Goal: Information Seeking & Learning: Find specific page/section

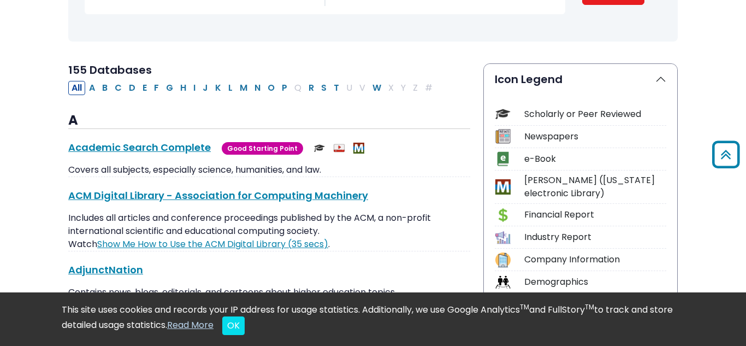
scroll to position [201, 0]
click at [282, 83] on button "P" at bounding box center [284, 87] width 12 height 14
select select "Database Subject Filter"
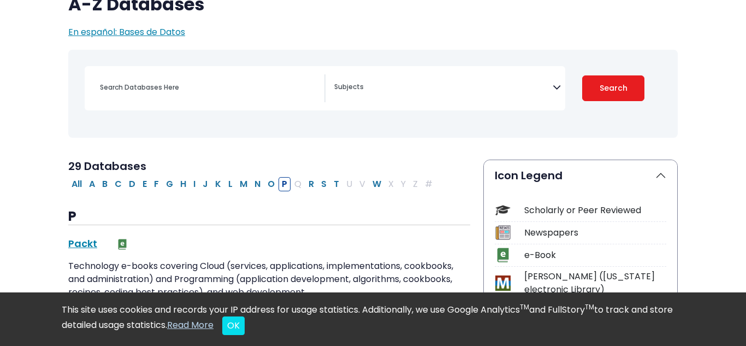
scroll to position [108, 0]
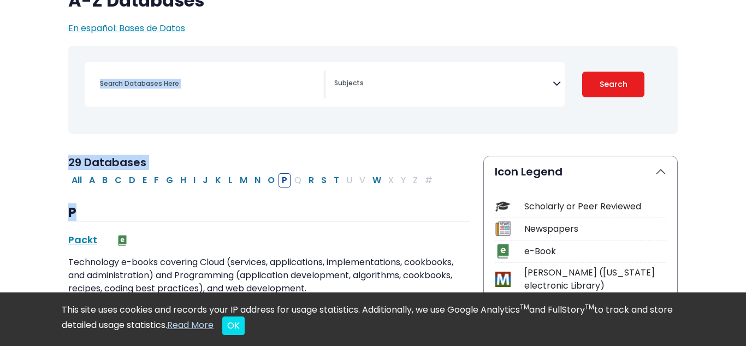
drag, startPoint x: 349, startPoint y: 193, endPoint x: 175, endPoint y: 130, distance: 185.1
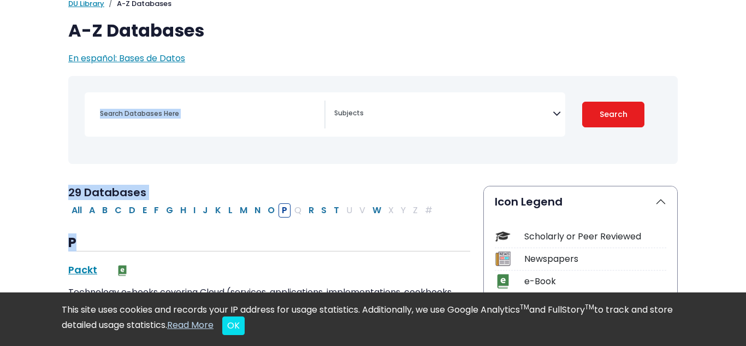
scroll to position [74, 0]
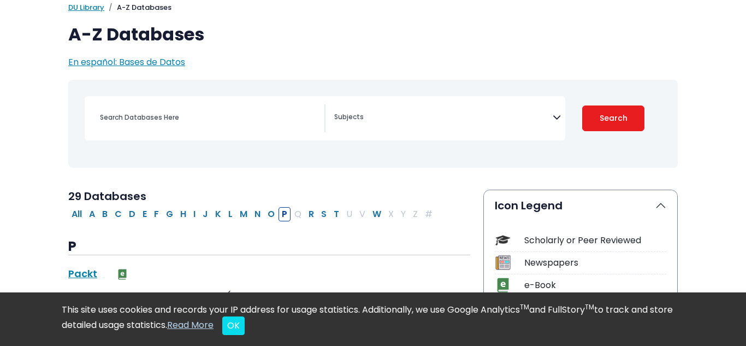
click at [306, 20] on div "My [PERSON_NAME] DU Library Library Guides A-Z Databases A-Z Databases En españ…" at bounding box center [373, 35] width 622 height 67
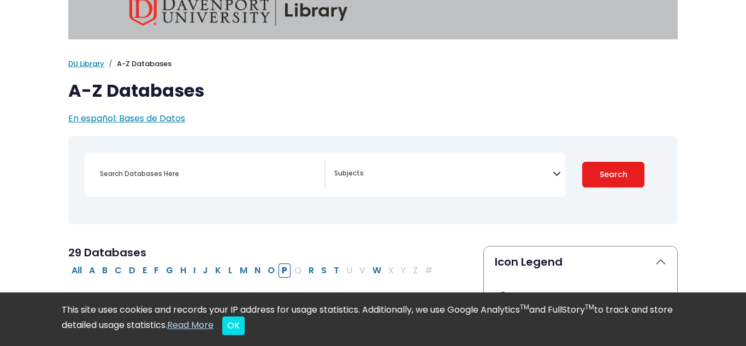
scroll to position [14, 0]
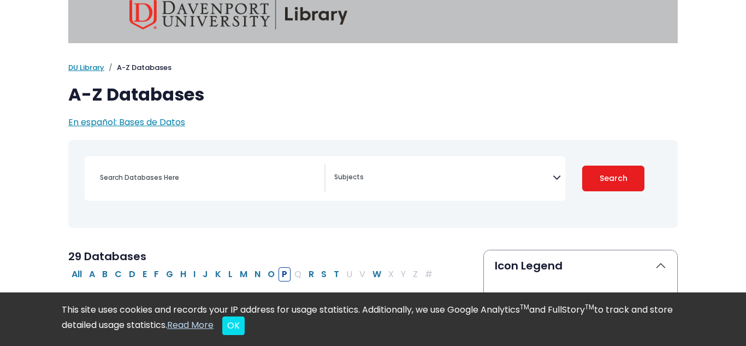
click at [398, 179] on textarea "Search" at bounding box center [443, 178] width 218 height 9
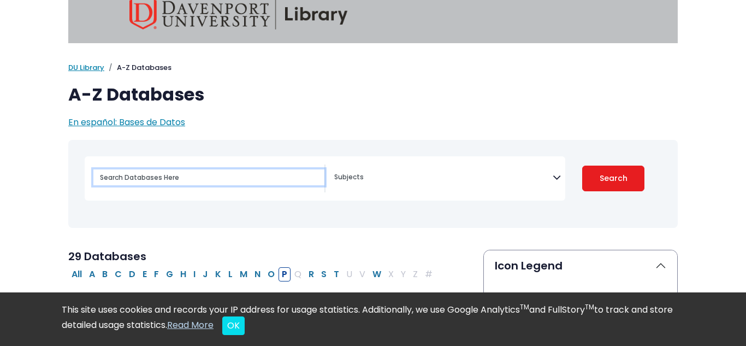
click at [193, 178] on input "Search database by title or keyword" at bounding box center [208, 177] width 231 height 16
type input "[PERSON_NAME]"
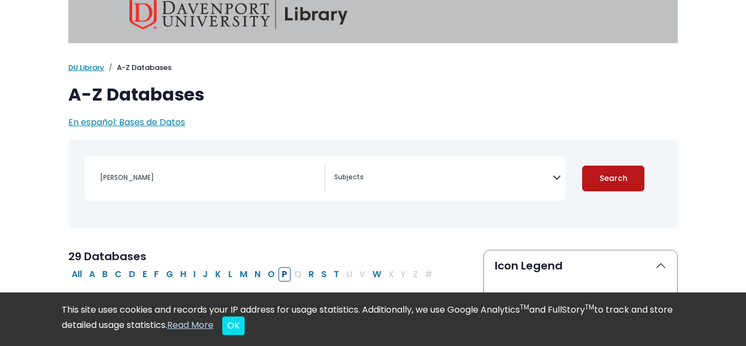
click at [603, 189] on button "Search" at bounding box center [613, 178] width 62 height 26
select select "Database Subject Filter"
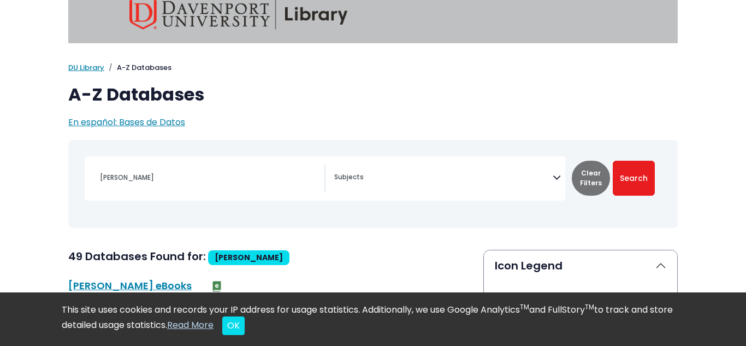
scroll to position [201, 0]
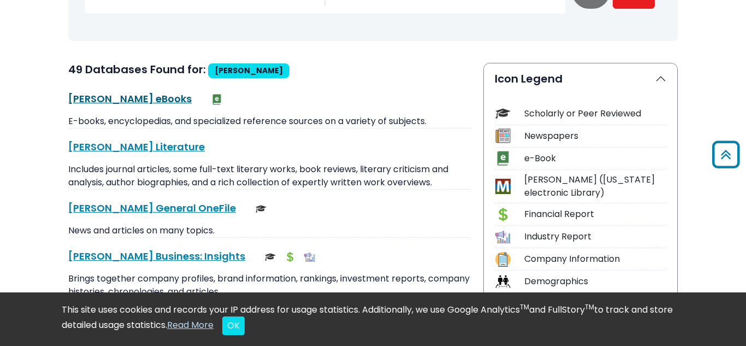
click at [87, 99] on link "[PERSON_NAME] eBooks This link opens in a new window" at bounding box center [129, 99] width 123 height 14
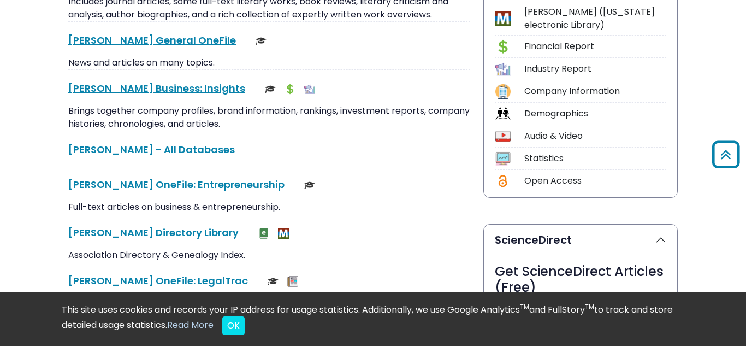
scroll to position [368, 0]
click at [141, 147] on link "[PERSON_NAME] - All Databases This link opens in a new window" at bounding box center [151, 150] width 166 height 14
